Goal: Find specific fact: Find specific fact

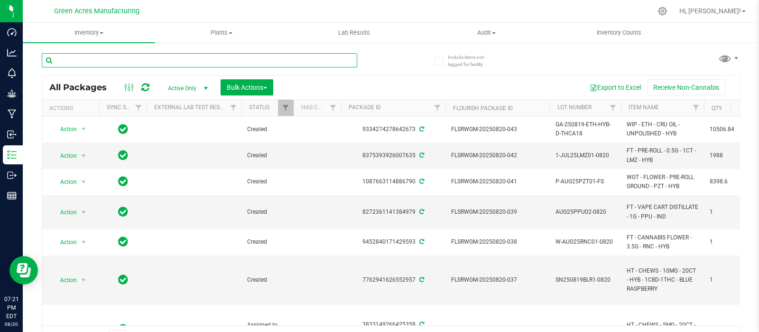
click at [108, 58] on input "text" at bounding box center [199, 60] width 315 height 14
paste input "0730-013"
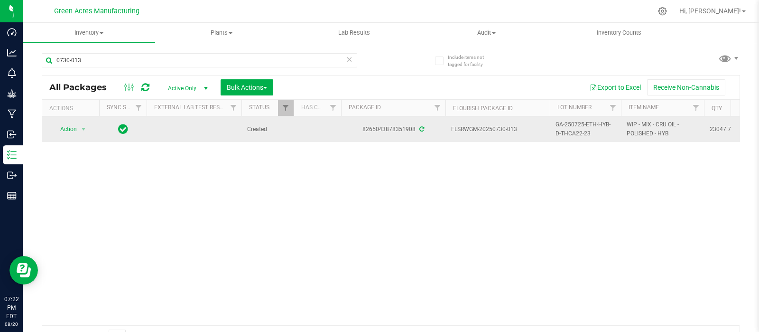
click at [598, 136] on span "GA-250725-ETH-HYB-D-THCA22-23" at bounding box center [585, 129] width 60 height 18
drag, startPoint x: 616, startPoint y: 130, endPoint x: 545, endPoint y: 131, distance: 70.7
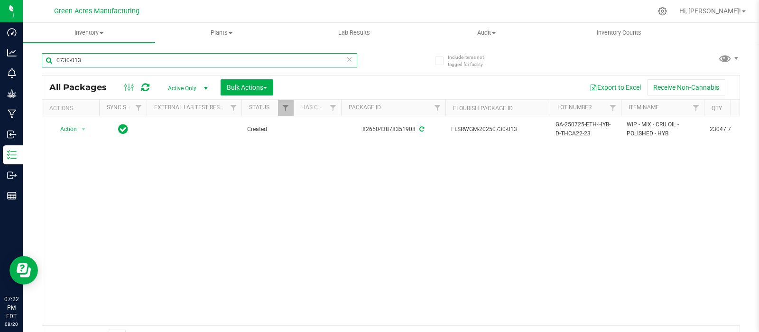
drag, startPoint x: 100, startPoint y: 59, endPoint x: 25, endPoint y: 67, distance: 75.4
click at [25, 67] on div "Include items not tagged for facility 0730-013 All Packages Active Only Active …" at bounding box center [391, 186] width 736 height 289
paste input "GA-250725-ETH-HYB-D-THCA22-2"
type input "GA-250725-ETH-HYB-D-THCA22-23"
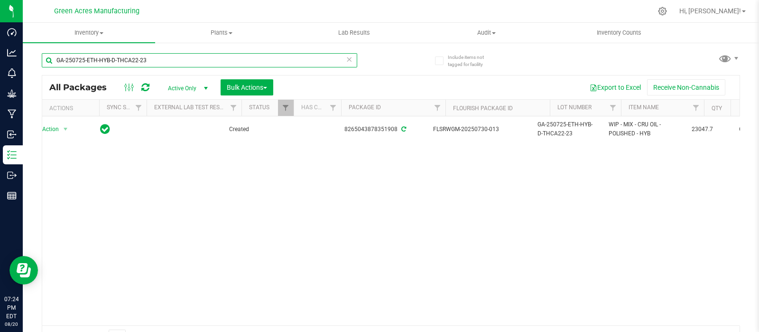
scroll to position [0, 23]
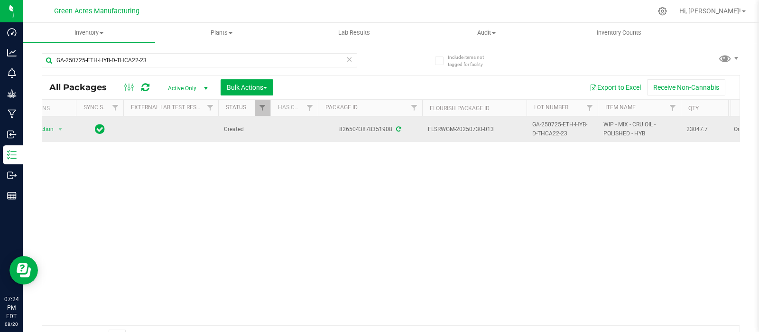
drag, startPoint x: 707, startPoint y: 129, endPoint x: 679, endPoint y: 131, distance: 28.1
copy tr "23047.7"
